Goal: Find specific page/section: Find specific page/section

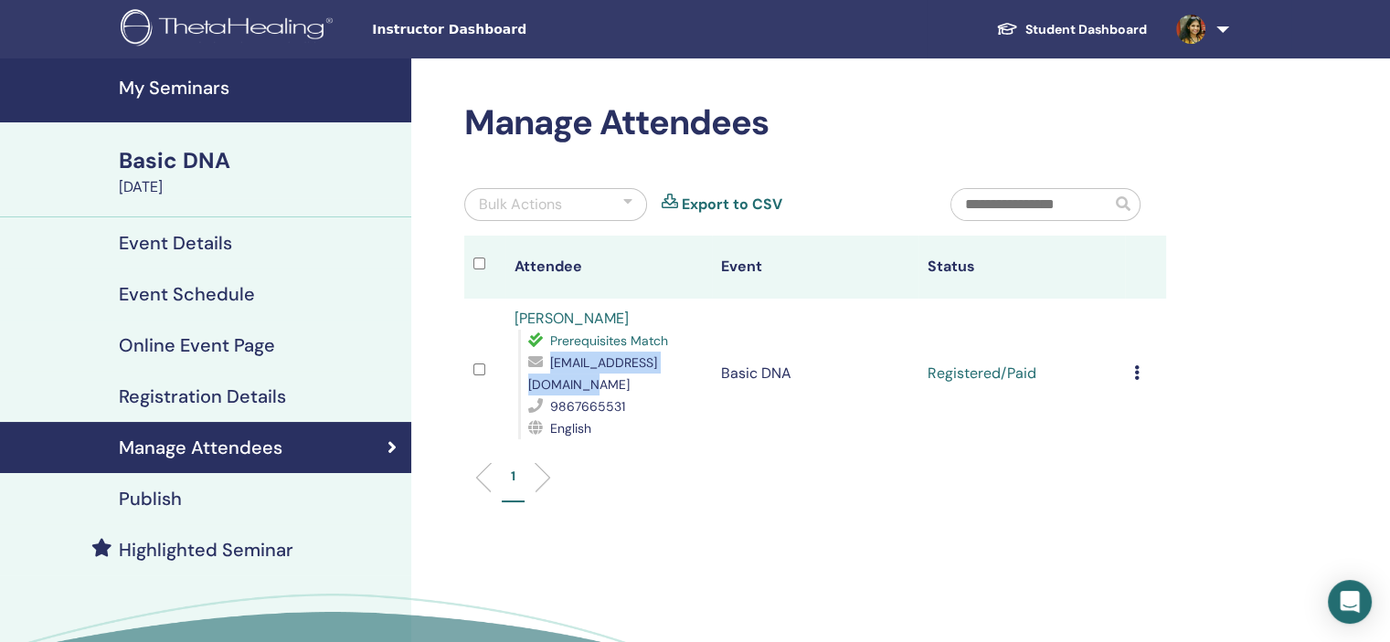
click at [198, 94] on h4 "My Seminars" at bounding box center [259, 88] width 281 height 22
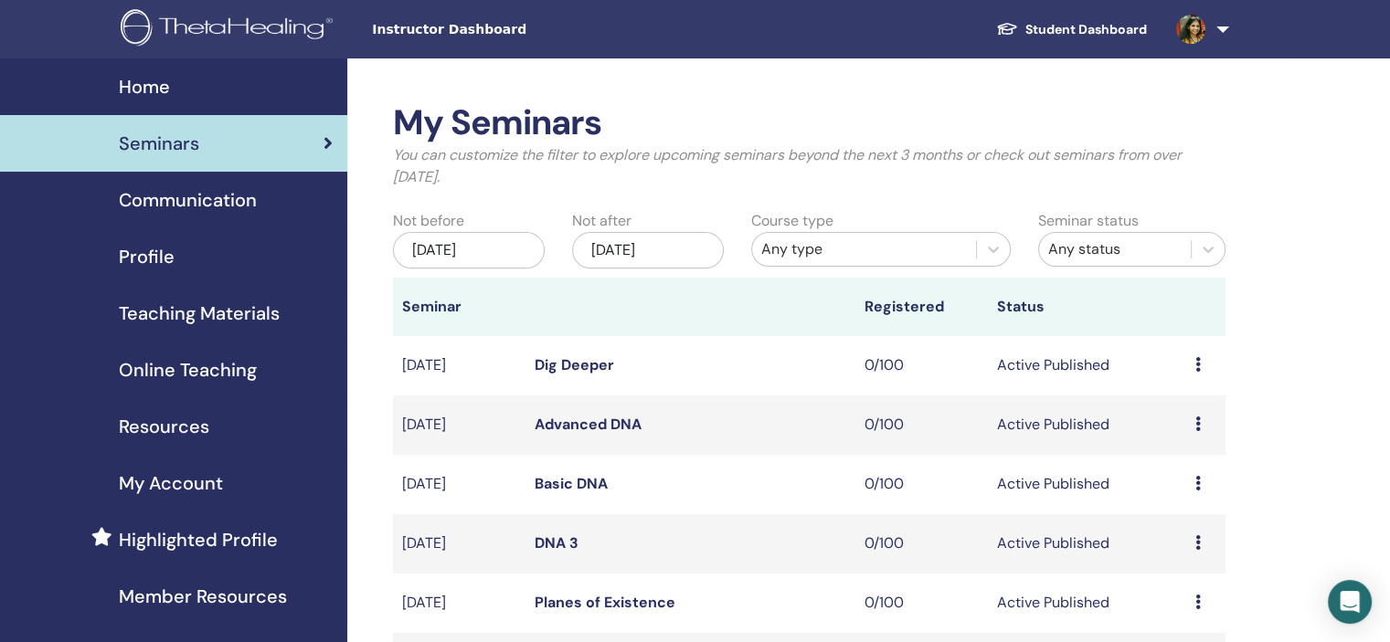
click at [238, 259] on div "Profile" at bounding box center [174, 256] width 318 height 27
